Goal: Navigation & Orientation: Go to known website

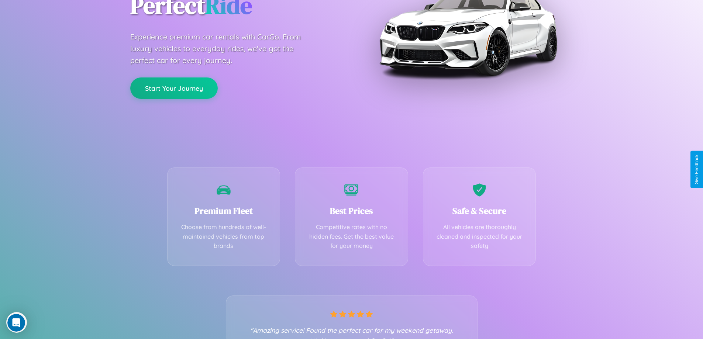
scroll to position [145, 0]
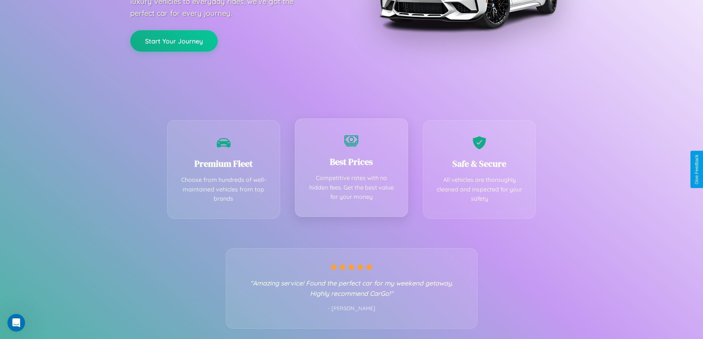
click at [351, 169] on div "Best Prices Competitive rates with no hidden fees. Get the best value for your …" at bounding box center [351, 167] width 113 height 98
click at [174, 40] on button "Start Your Journey" at bounding box center [173, 40] width 87 height 21
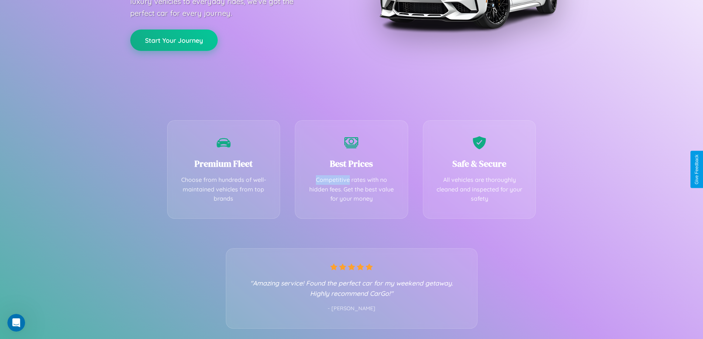
click at [174, 40] on button "Start Your Journey" at bounding box center [173, 40] width 87 height 21
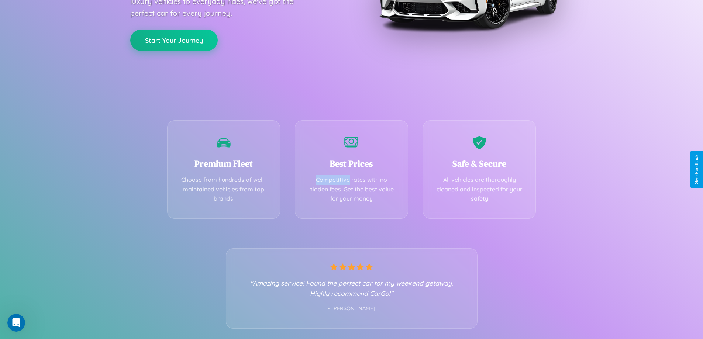
click at [174, 40] on button "Start Your Journey" at bounding box center [173, 40] width 87 height 21
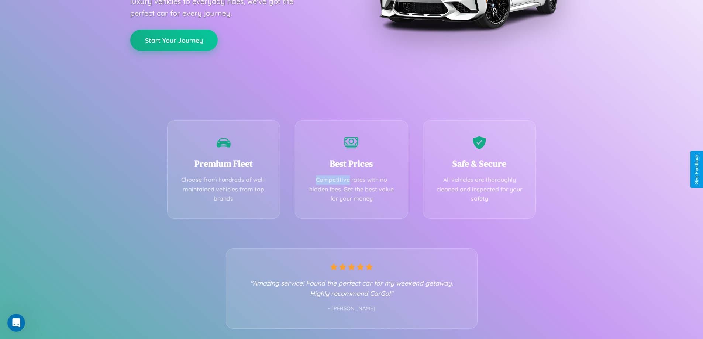
click at [174, 40] on button "Start Your Journey" at bounding box center [173, 40] width 87 height 21
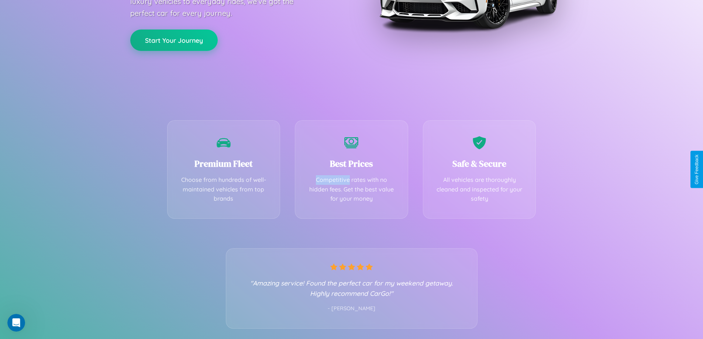
click at [174, 40] on button "Start Your Journey" at bounding box center [173, 40] width 87 height 21
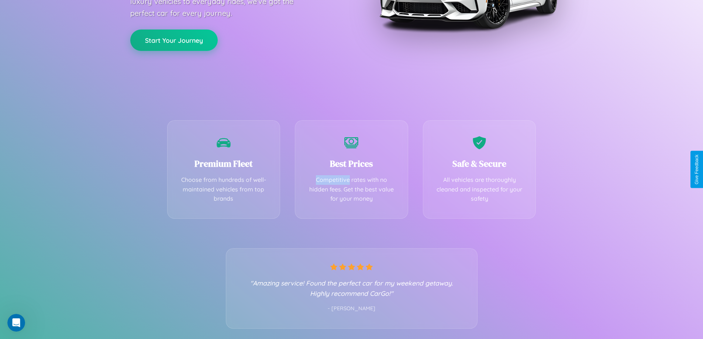
click at [174, 40] on button "Start Your Journey" at bounding box center [173, 40] width 87 height 21
